Goal: Task Accomplishment & Management: Use online tool/utility

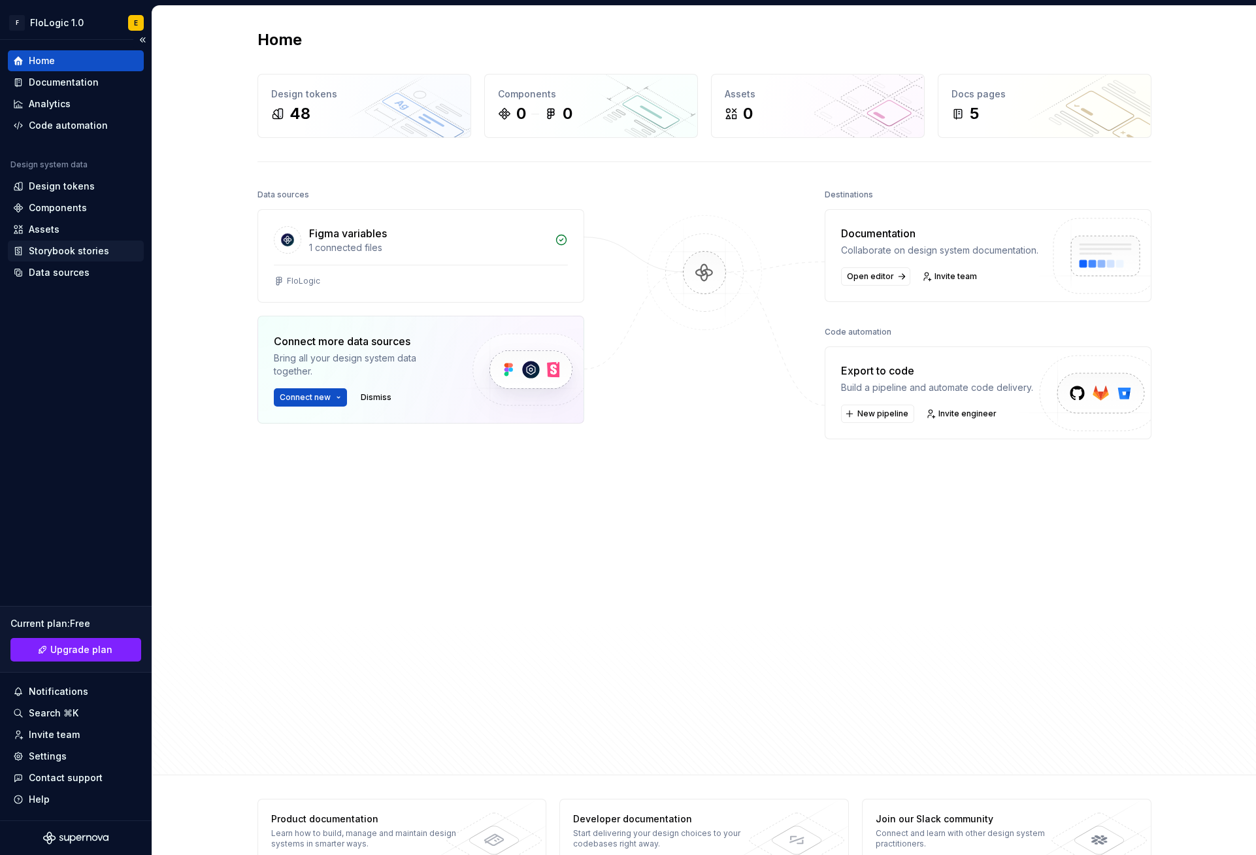
click at [83, 242] on div "Storybook stories" at bounding box center [76, 250] width 136 height 21
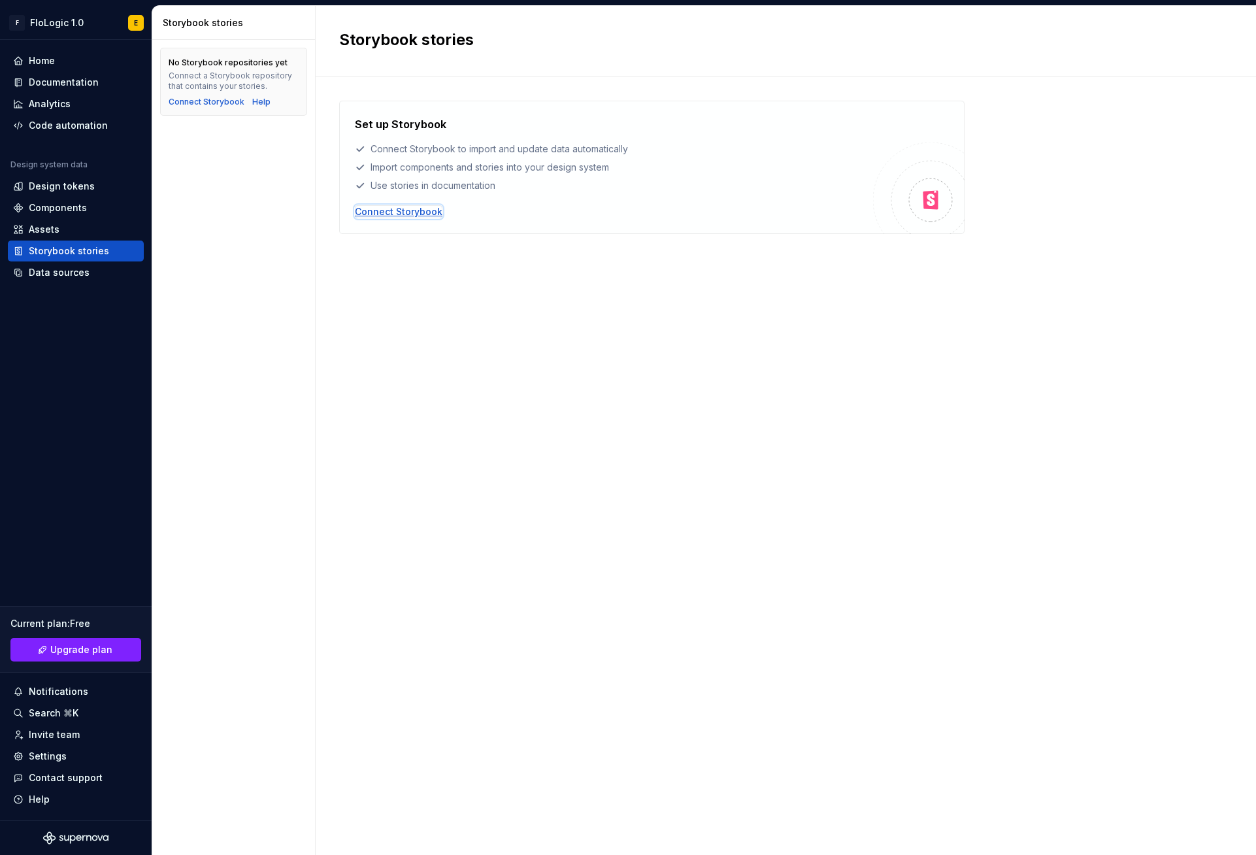
click at [408, 212] on div "Connect Storybook" at bounding box center [399, 211] width 88 height 13
click at [62, 59] on div "Home" at bounding box center [75, 60] width 125 height 13
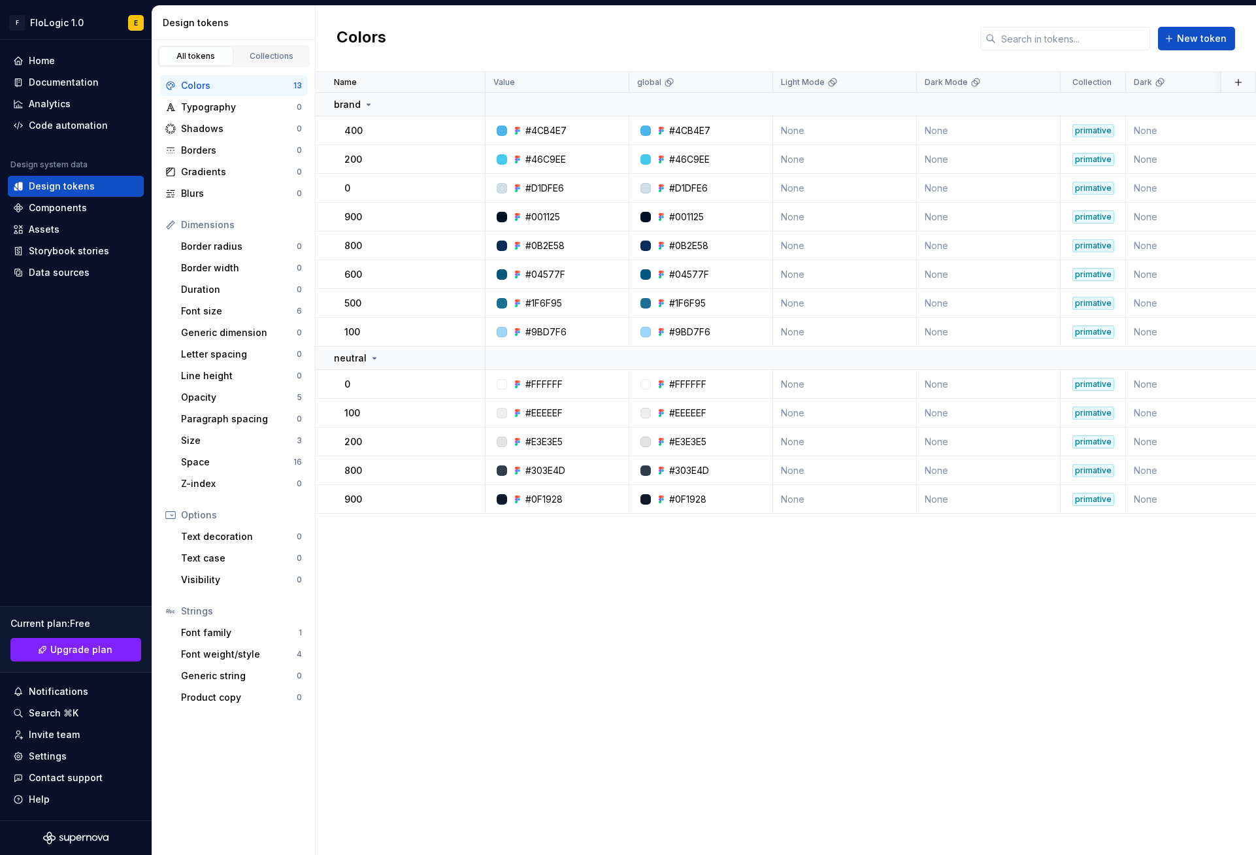
click at [689, 704] on div "Name Value global Light Mode Dark Mode Collection Dark Token set Description La…" at bounding box center [786, 463] width 940 height 783
